Goal: Find specific page/section: Find specific page/section

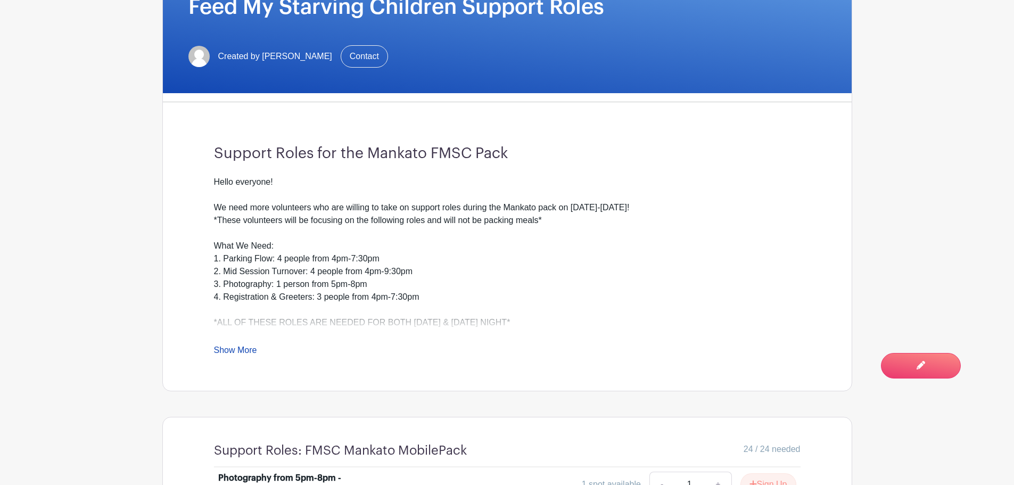
scroll to position [266, 0]
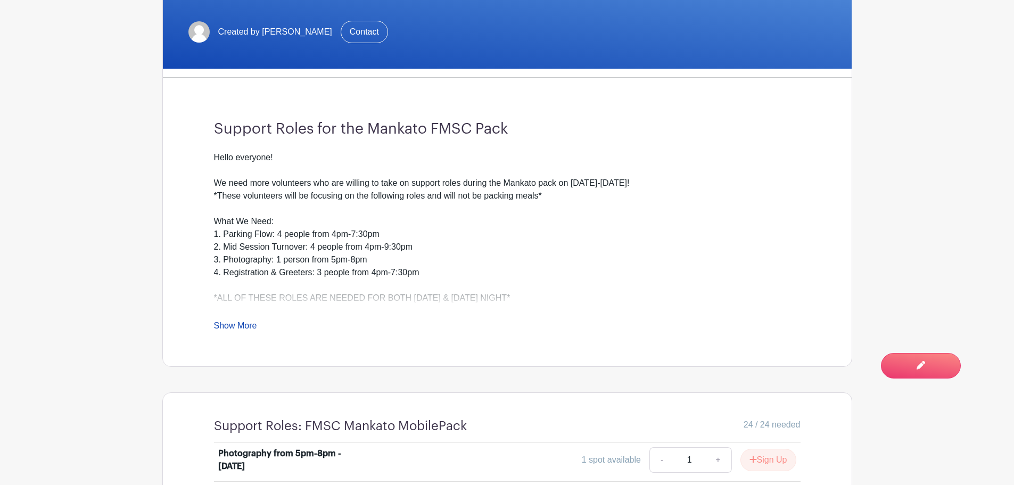
click at [235, 325] on link "Show More" at bounding box center [235, 327] width 43 height 13
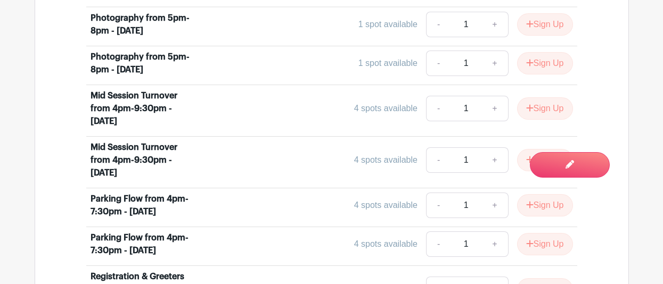
scroll to position [852, 0]
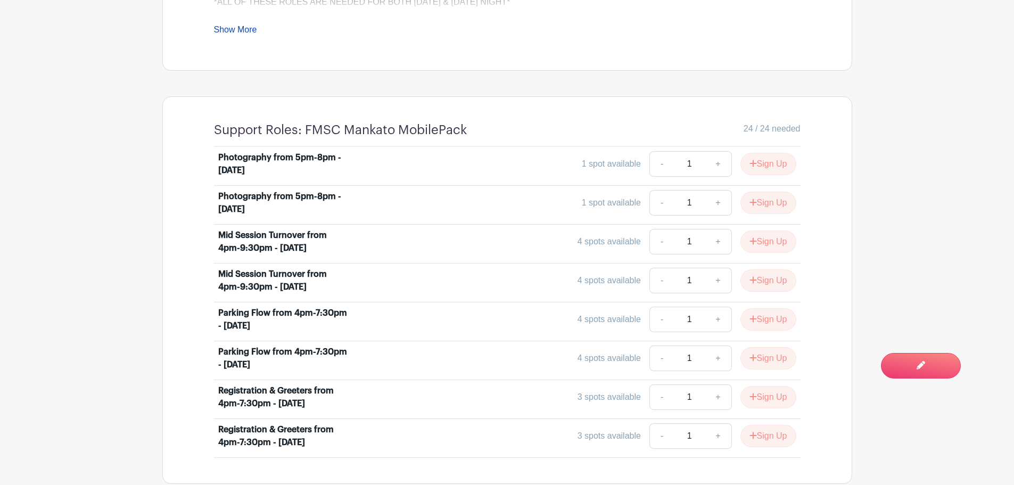
scroll to position [628, 0]
